Goal: Information Seeking & Learning: Learn about a topic

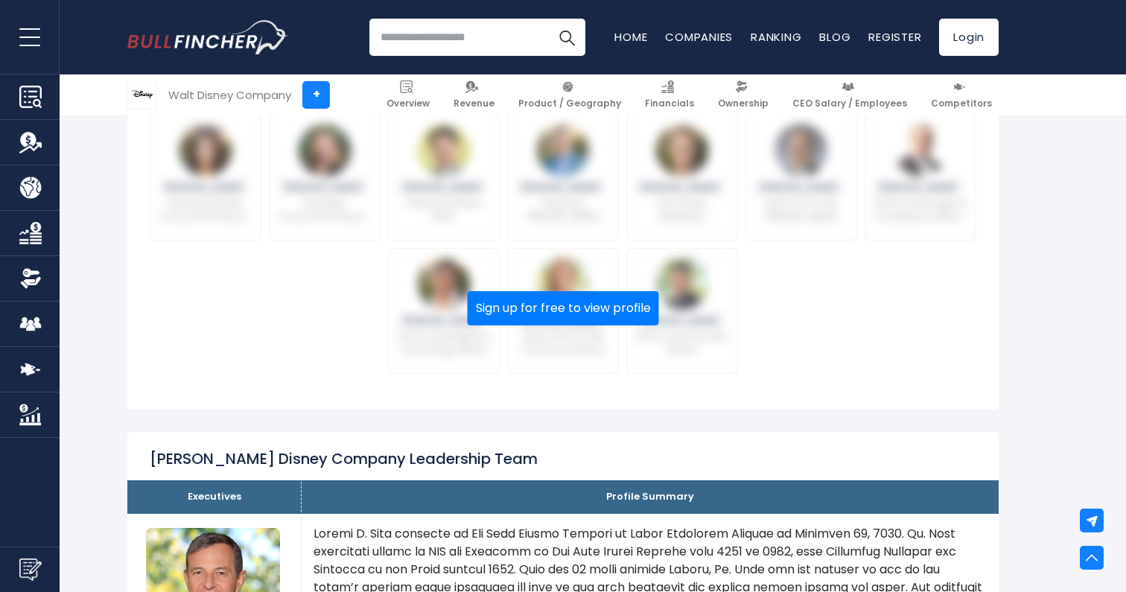
scroll to position [836, 0]
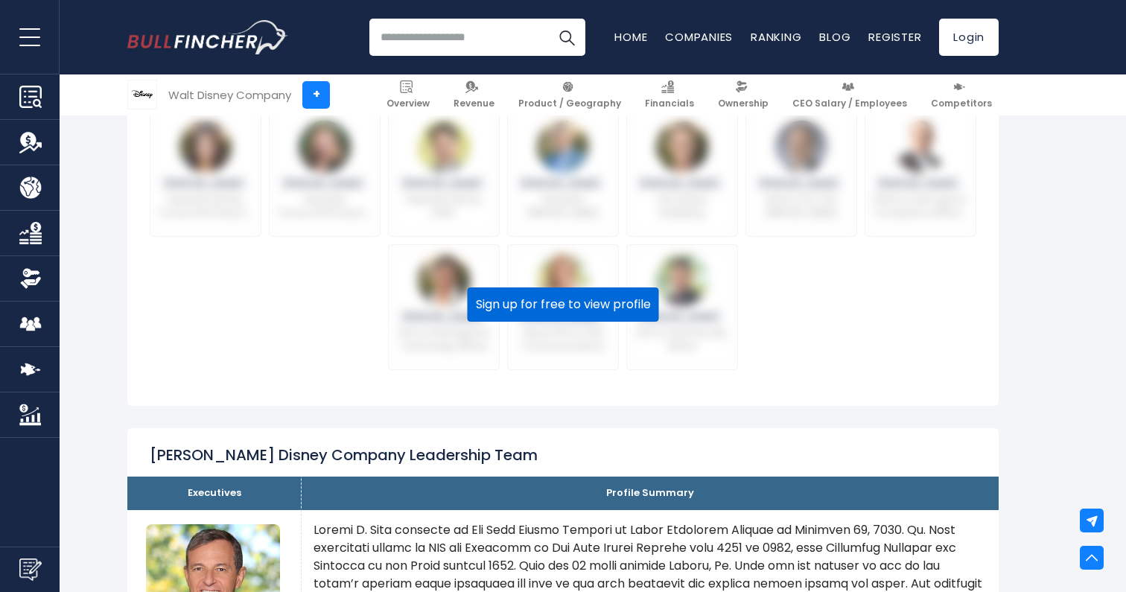
click at [554, 288] on button "Sign up for free to view profile" at bounding box center [563, 304] width 191 height 34
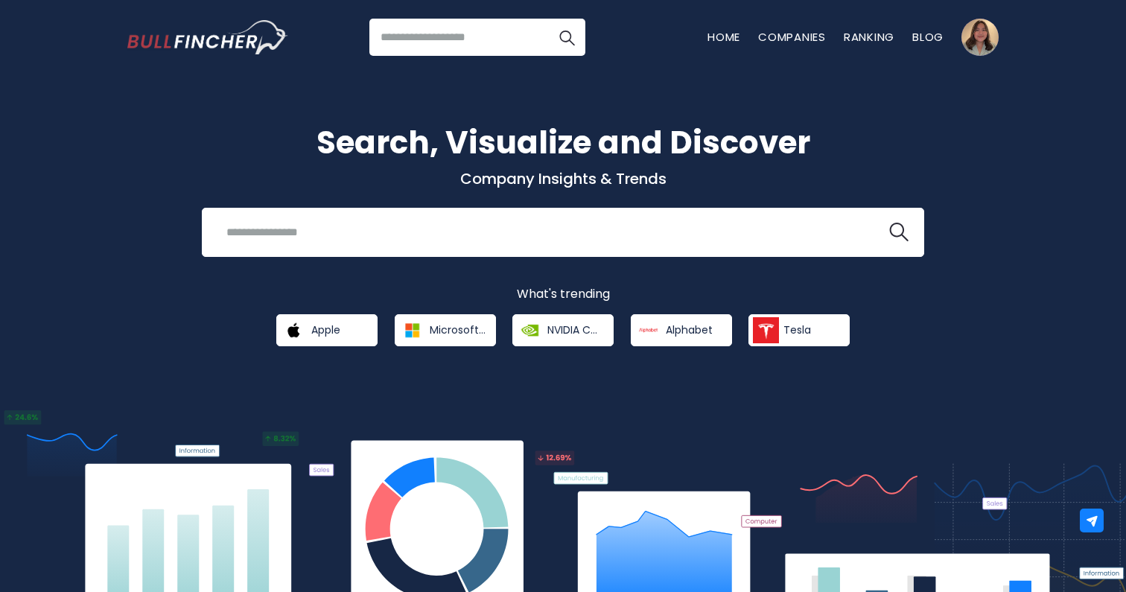
click at [442, 32] on input "search" at bounding box center [477, 37] width 216 height 37
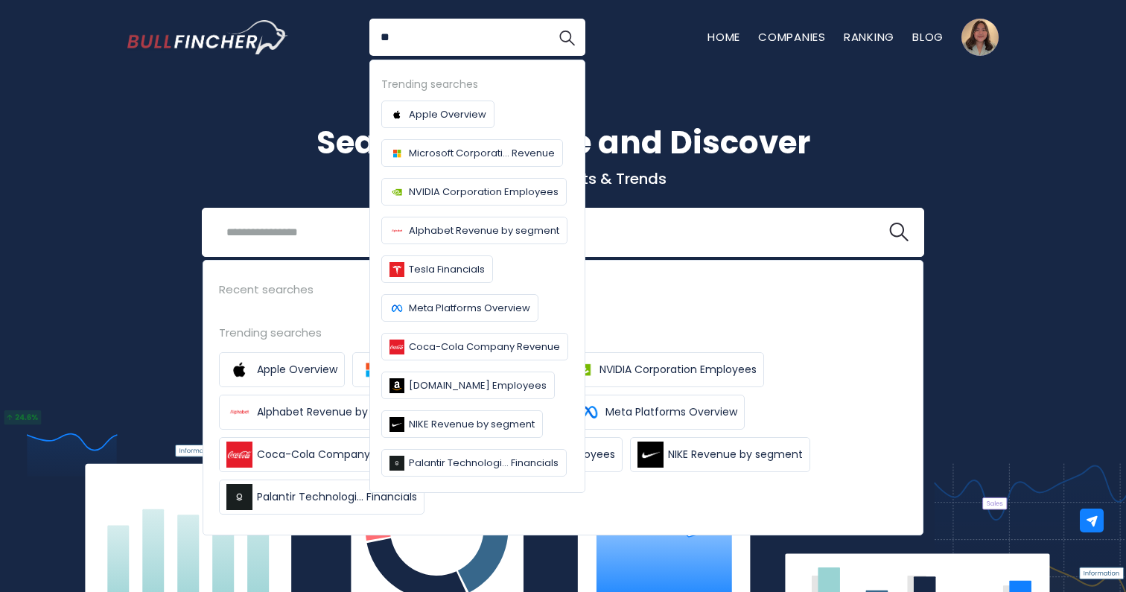
type input "*"
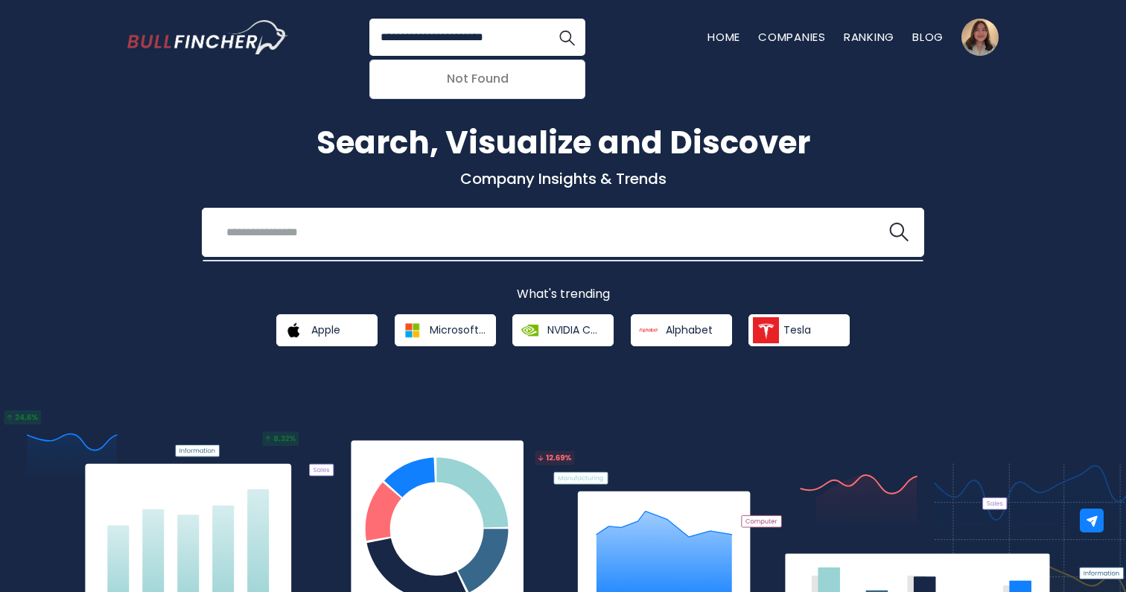
type input "**********"
click at [548, 19] on button "Search" at bounding box center [566, 37] width 37 height 37
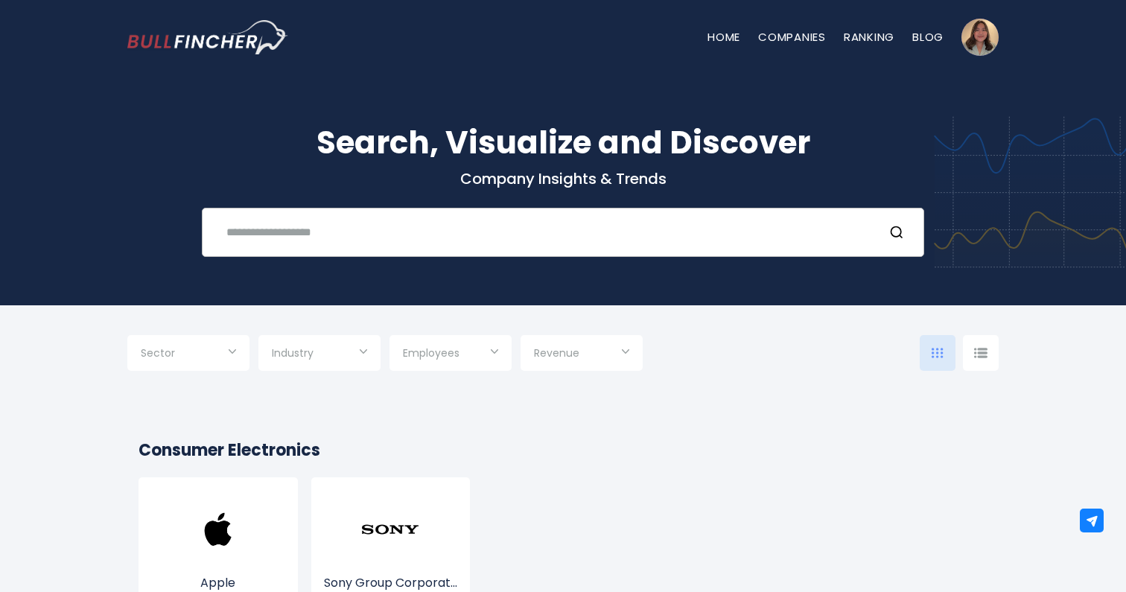
click at [357, 235] on input "text" at bounding box center [544, 232] width 654 height 28
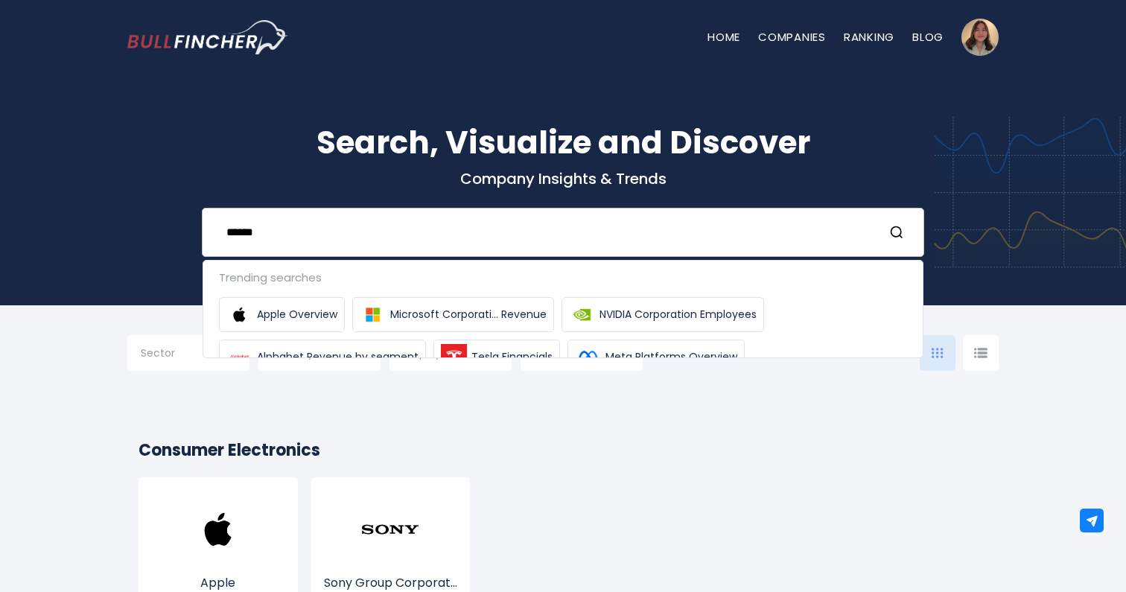
type input "******"
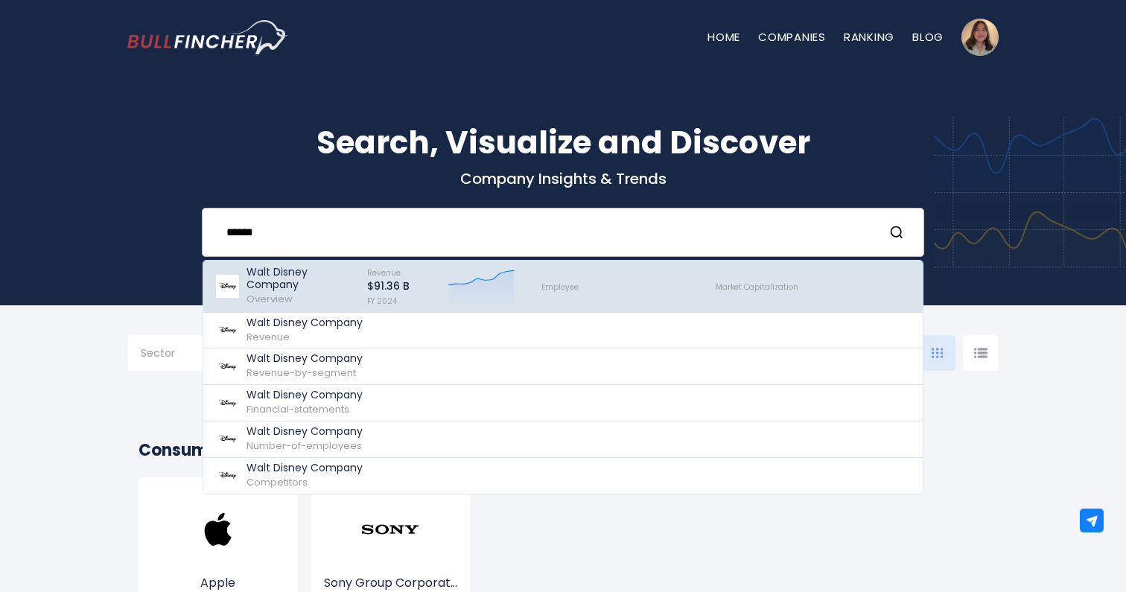
click at [270, 286] on p "Walt Disney Company" at bounding box center [299, 278] width 107 height 25
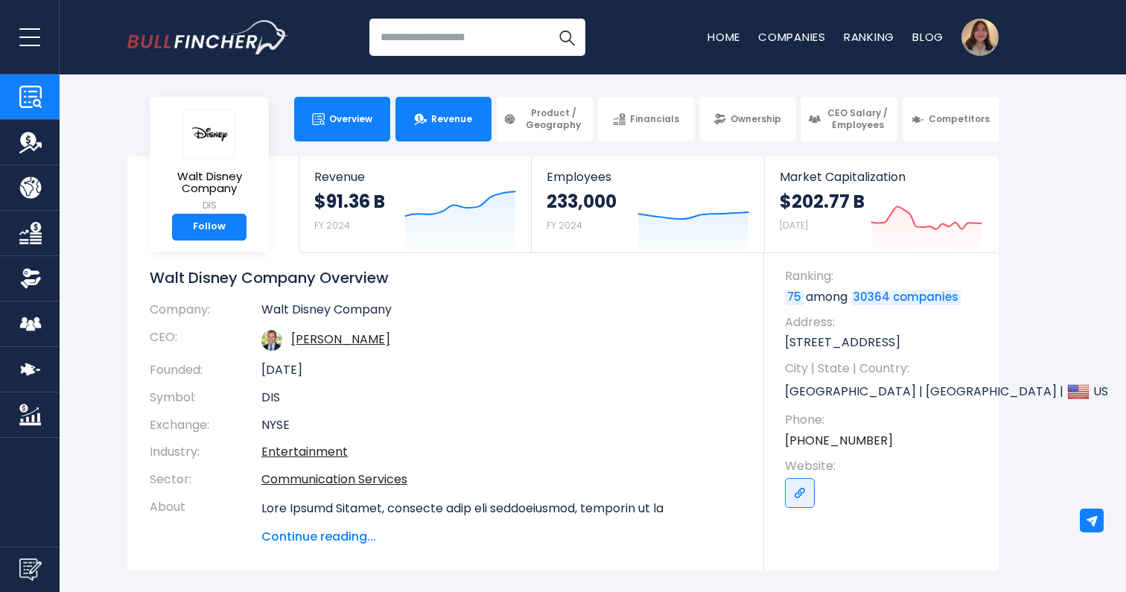
click at [430, 117] on link "Revenue" at bounding box center [443, 119] width 96 height 45
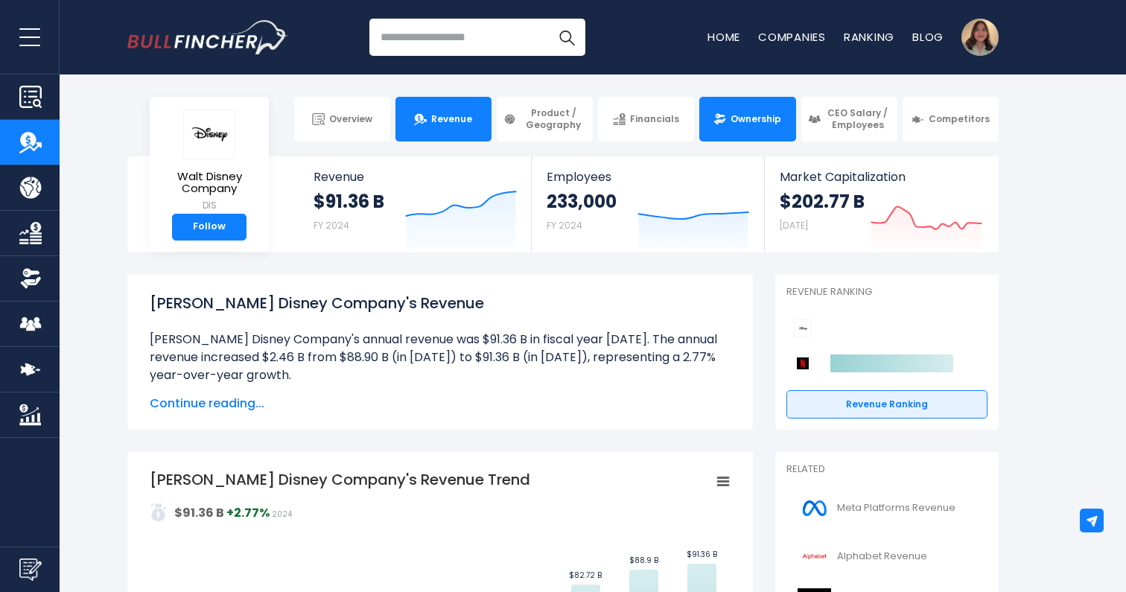
click at [743, 123] on span "Ownership" at bounding box center [755, 119] width 51 height 12
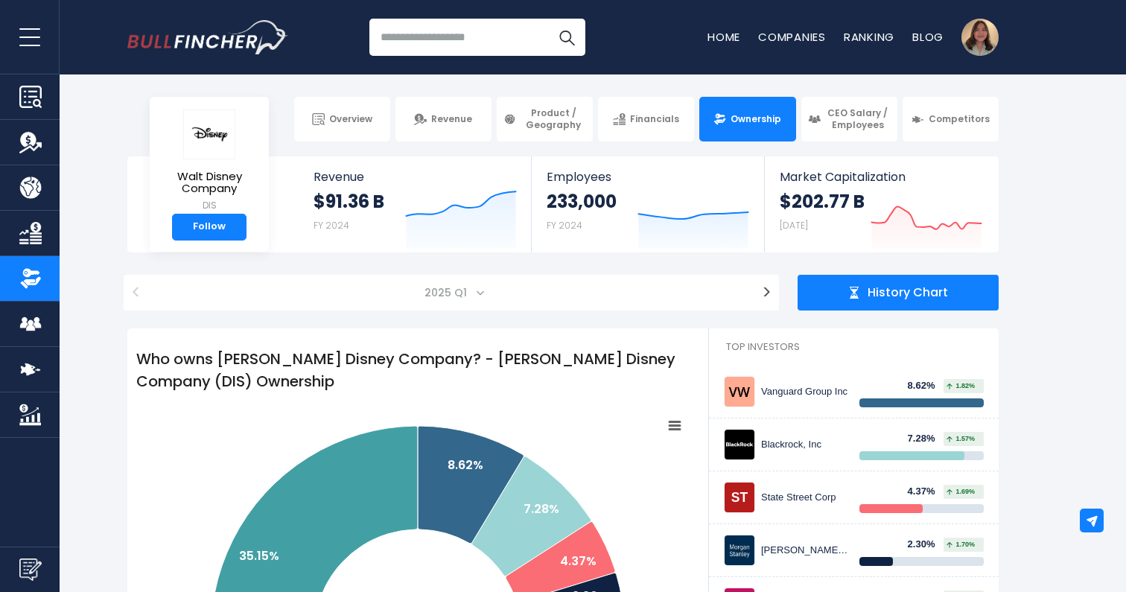
click at [474, 45] on input "search" at bounding box center [477, 37] width 216 height 37
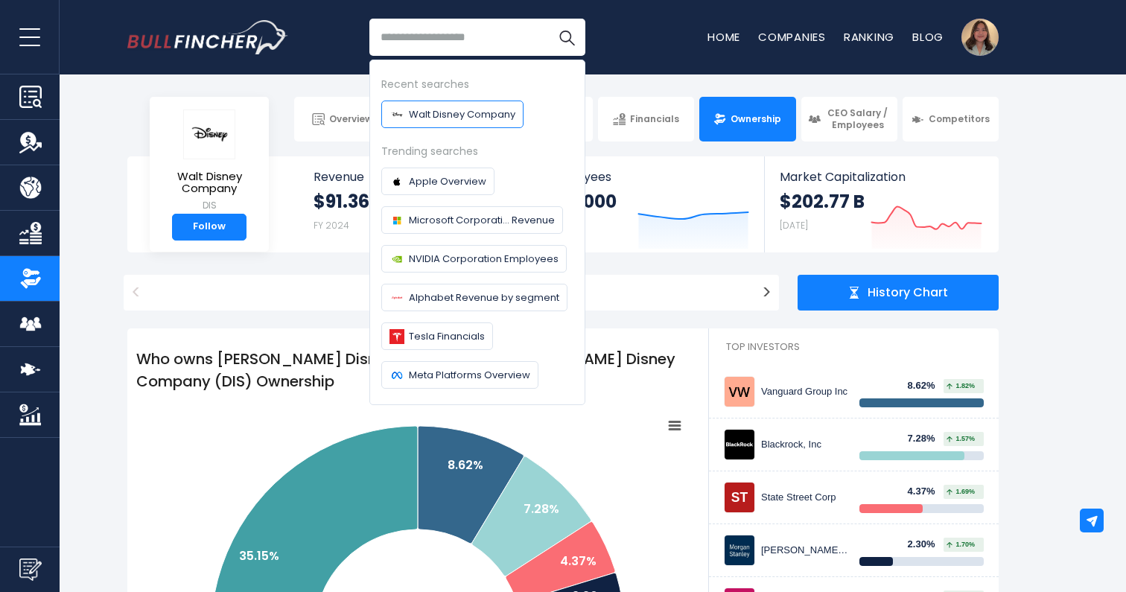
click at [483, 120] on span "Walt Disney Company" at bounding box center [462, 114] width 106 height 16
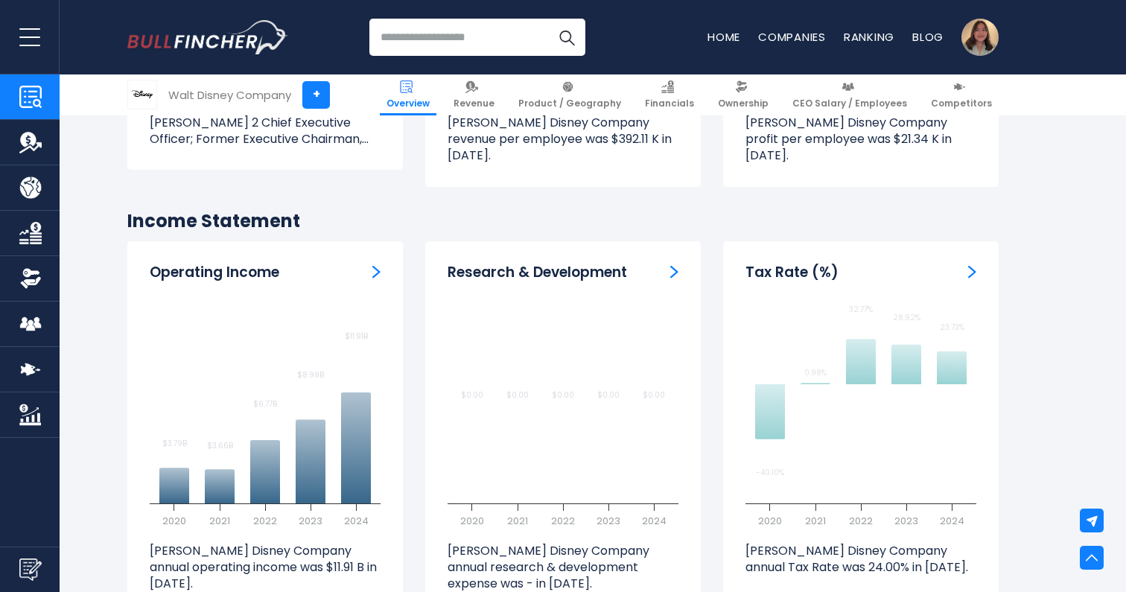
scroll to position [2186, 0]
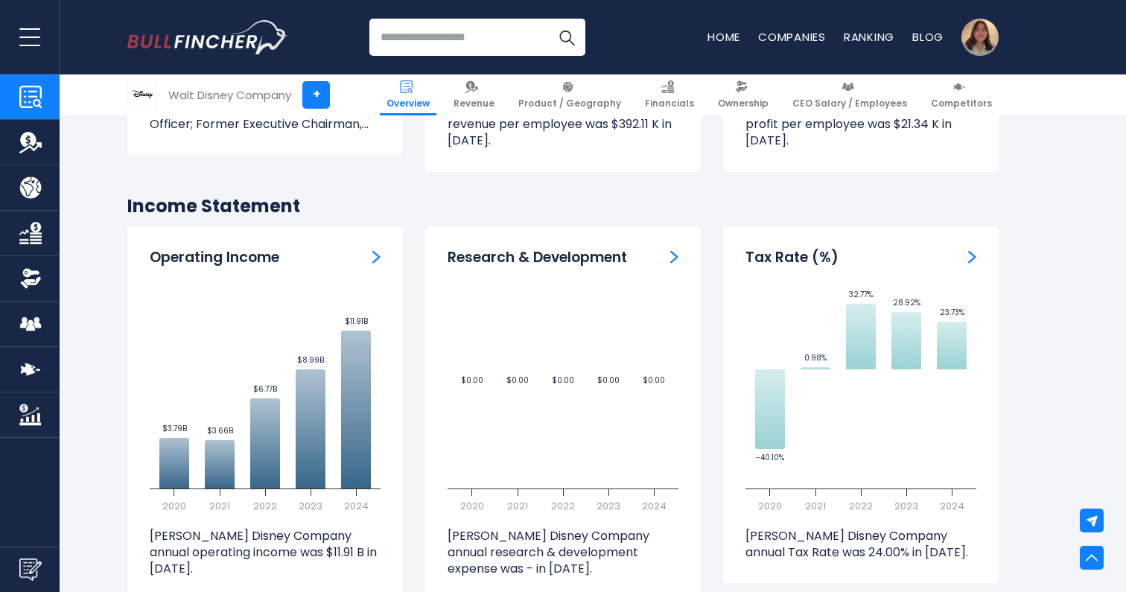
click at [31, 327] on img "Company Employees" at bounding box center [30, 324] width 22 height 22
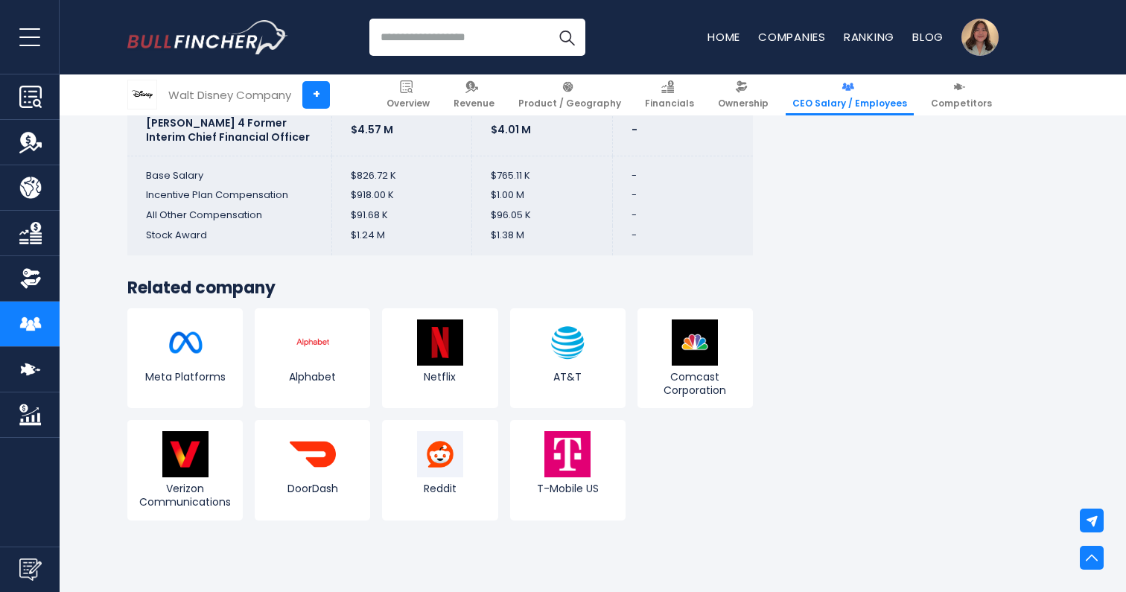
scroll to position [4470, 0]
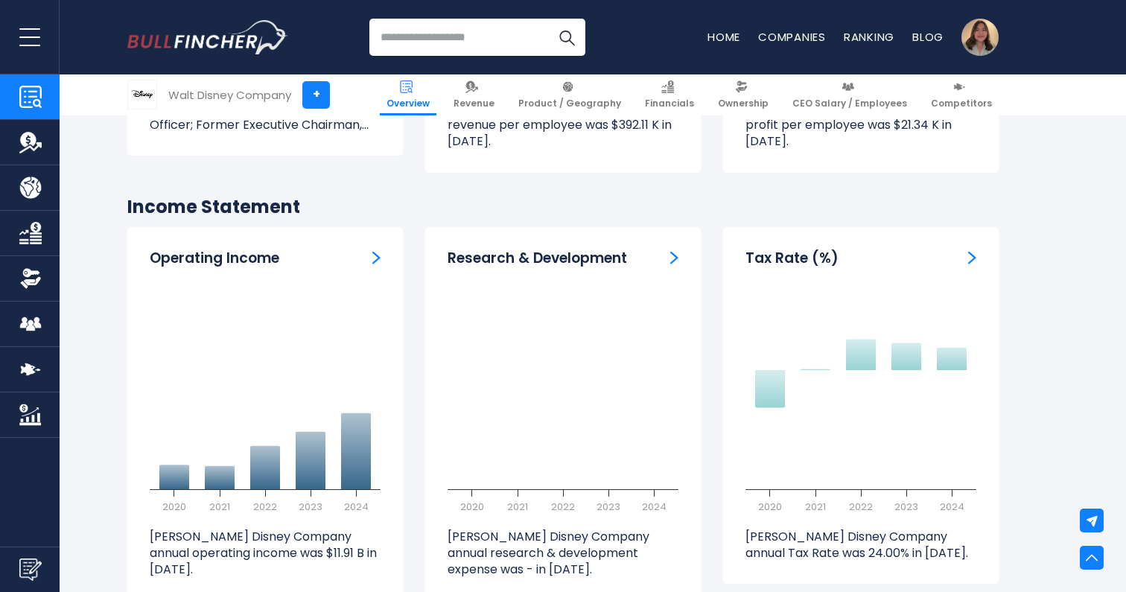
scroll to position [2186, 0]
